Goal: Transaction & Acquisition: Book appointment/travel/reservation

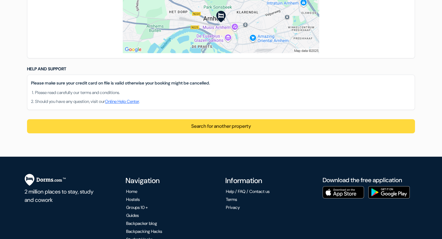
scroll to position [450, 0]
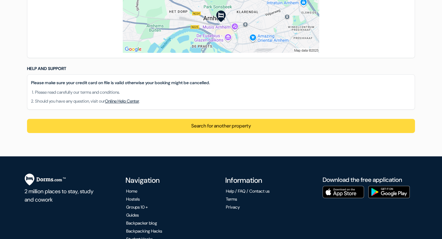
click at [128, 101] on link "Online Help Center" at bounding box center [122, 101] width 34 height 6
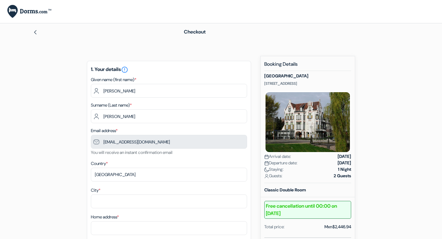
click at [36, 30] on img at bounding box center [35, 32] width 5 height 5
click at [36, 33] on img at bounding box center [35, 32] width 5 height 5
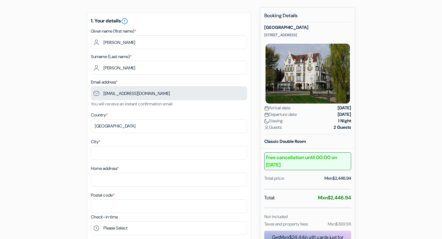
scroll to position [57, 0]
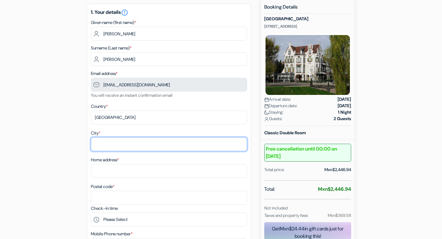
click at [123, 147] on input "City *" at bounding box center [169, 144] width 156 height 14
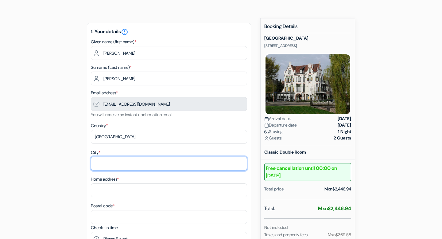
scroll to position [0, 0]
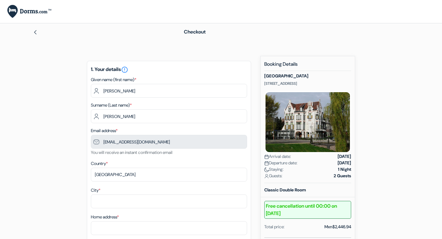
click at [35, 34] on img at bounding box center [35, 32] width 5 height 5
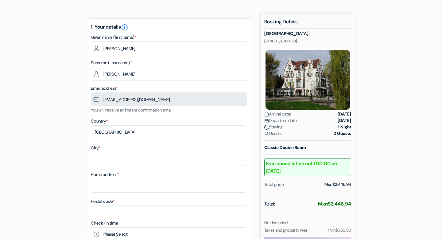
scroll to position [44, 0]
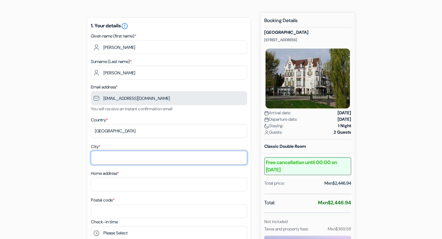
click at [180, 163] on input "City *" at bounding box center [169, 158] width 156 height 14
type input "puerto aventuras"
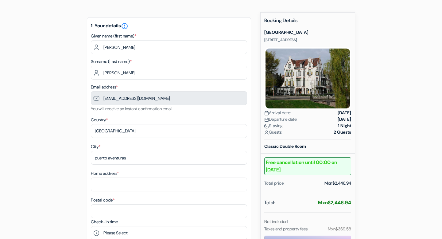
type input "bahia xcacel casa 70"
type input "77733"
type input "984 205 6689"
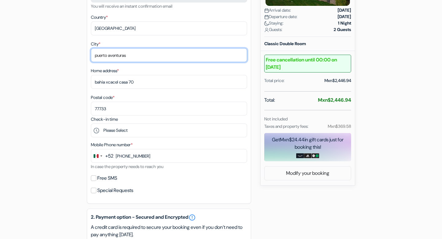
scroll to position [175, 0]
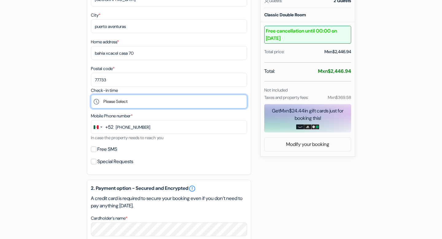
click at [158, 106] on select "Please Select 15:00 16:00 17:00 18:00 19:00 20:00 21:00" at bounding box center [169, 101] width 156 height 14
select select "15"
click at [91, 96] on select "Please Select 15:00 16:00 17:00 18:00 19:00 20:00 21:00" at bounding box center [169, 101] width 156 height 14
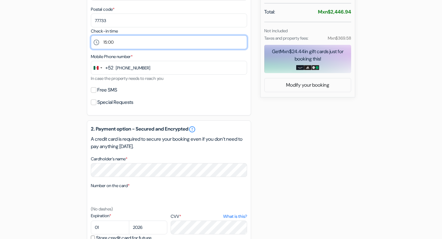
scroll to position [237, 0]
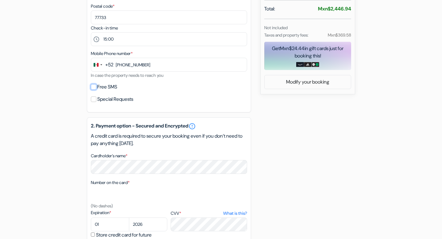
click at [96, 89] on input "Free SMS" at bounding box center [94, 87] width 6 height 6
checkbox input "true"
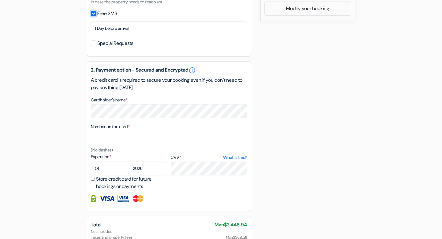
scroll to position [312, 0]
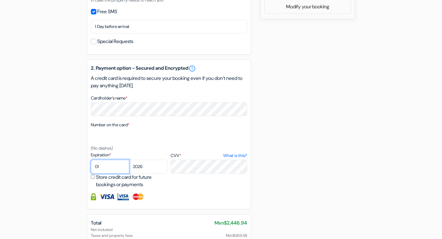
select select "11"
select select "2028"
click at [182, 188] on div "Expiration * 01 02 03 04 05 06 07 08 09 10 11 12 2025 2026 2027 *" at bounding box center [169, 169] width 156 height 36
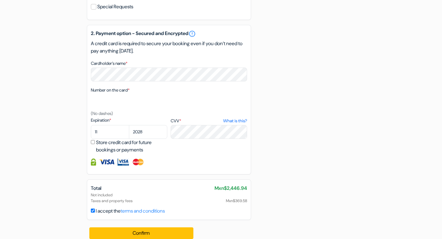
scroll to position [356, 0]
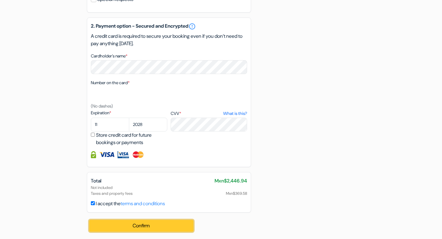
click at [110, 227] on button "Confirm Loading..." at bounding box center [141, 226] width 104 height 12
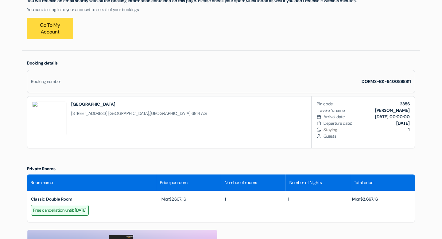
scroll to position [126, 0]
